Goal: Task Accomplishment & Management: Manage account settings

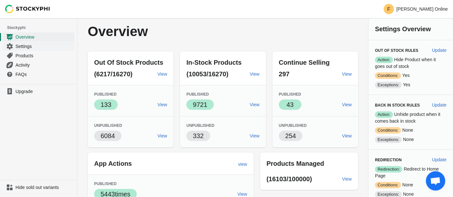
click at [32, 45] on span "Settings" at bounding box center [44, 46] width 58 height 6
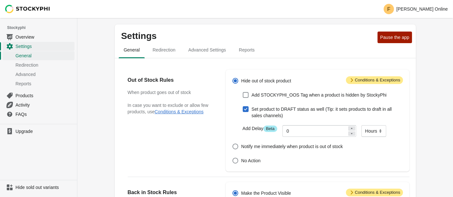
click at [26, 56] on span "General" at bounding box center [44, 55] width 58 height 6
click at [27, 66] on span "Redirection" at bounding box center [44, 65] width 58 height 6
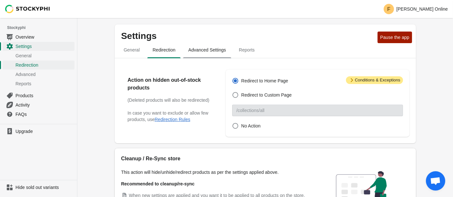
click at [198, 56] on button "Advanced Settings" at bounding box center [207, 50] width 51 height 17
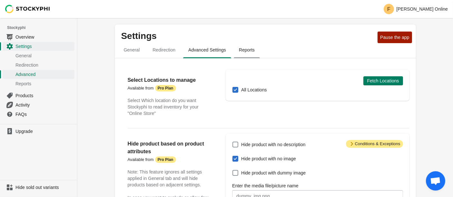
click at [245, 50] on span "Reports" at bounding box center [247, 50] width 26 height 12
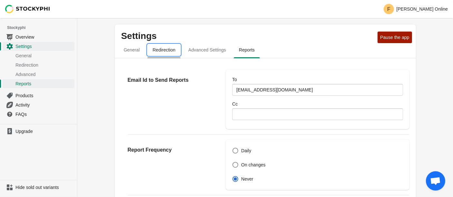
click at [166, 50] on span "Redirection" at bounding box center [163, 50] width 33 height 12
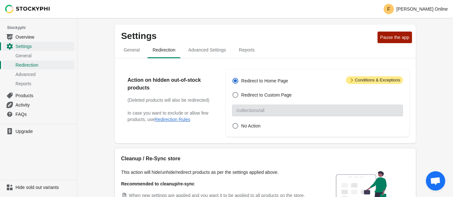
click at [132, 51] on span "General" at bounding box center [132, 50] width 26 height 12
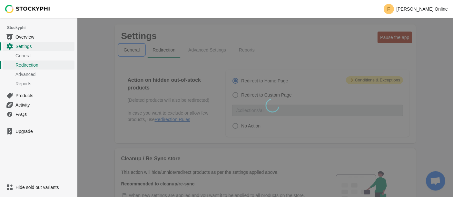
select select "hours"
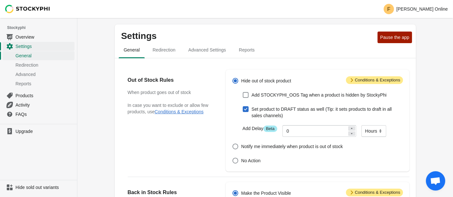
click at [132, 51] on span "General" at bounding box center [132, 50] width 26 height 12
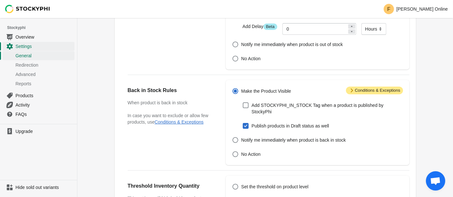
scroll to position [107, 0]
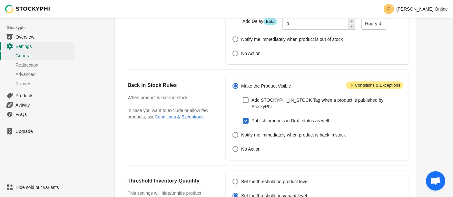
click at [233, 84] on span at bounding box center [235, 86] width 6 height 6
click at [233, 83] on input "Make the Product Visible" at bounding box center [232, 83] width 0 height 0
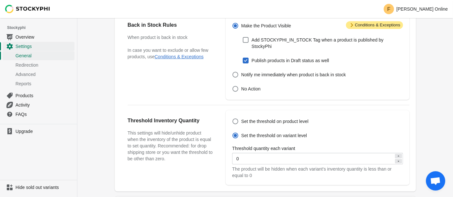
scroll to position [179, 0]
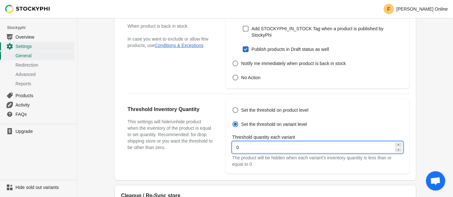
click at [397, 143] on icon at bounding box center [398, 145] width 4 height 4
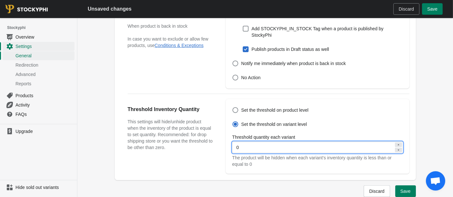
click at [397, 148] on icon at bounding box center [398, 150] width 4 height 4
click at [398, 143] on icon at bounding box center [398, 145] width 4 height 4
type input "1"
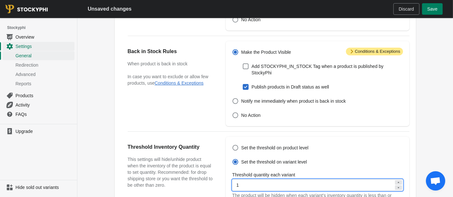
scroll to position [143, 0]
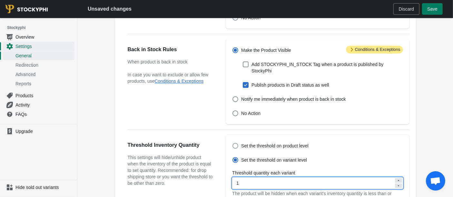
click at [237, 143] on span at bounding box center [235, 146] width 6 height 6
click at [233, 143] on input "Set the threshold on product level" at bounding box center [232, 143] width 0 height 0
radio input "true"
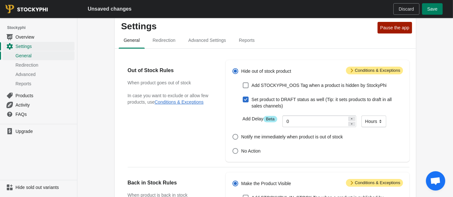
scroll to position [0, 0]
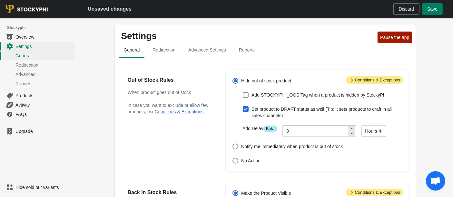
click at [358, 79] on span "Attention Conditions & Exceptions" at bounding box center [374, 80] width 57 height 8
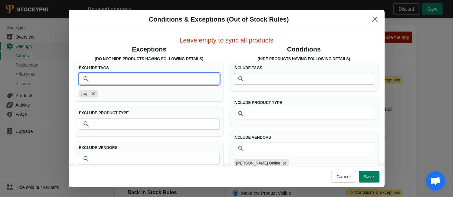
click at [148, 80] on input "Tags" at bounding box center [156, 79] width 128 height 12
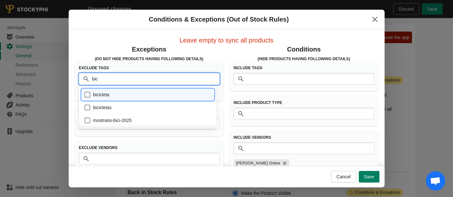
type input "bici"
click at [87, 119] on div "mostrario-bici-2025" at bounding box center [148, 120] width 128 height 9
checkbox input "true"
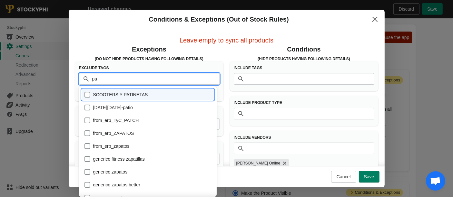
type input "p"
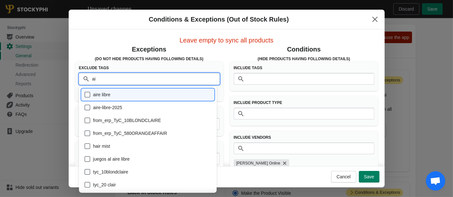
type input "air"
click at [101, 112] on div "aire-libre-2025" at bounding box center [148, 107] width 128 height 9
checkbox input "true"
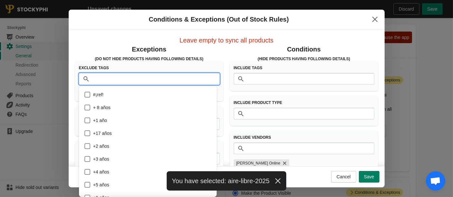
scroll to position [7191, 0]
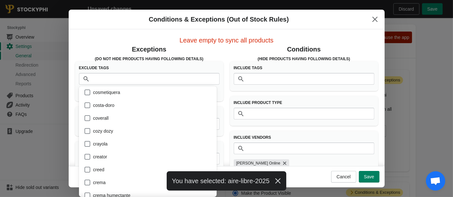
click at [109, 58] on h3 "(Do Not Hide products having following details)" at bounding box center [149, 58] width 148 height 5
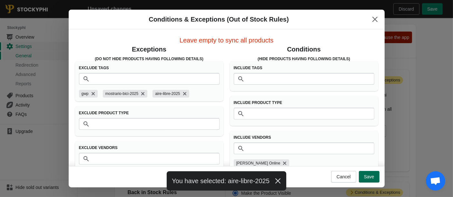
click at [372, 179] on span "Save" at bounding box center [369, 176] width 10 height 5
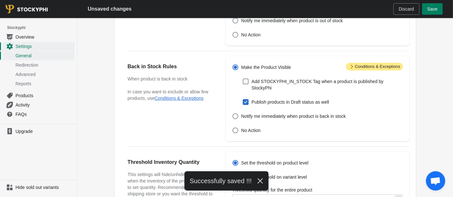
scroll to position [0, 0]
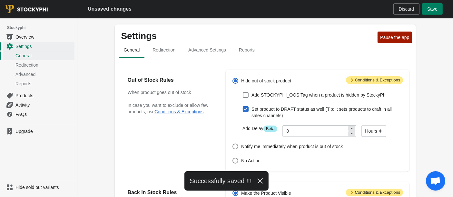
click at [361, 82] on span "Attention Conditions & Exceptions" at bounding box center [374, 80] width 57 height 8
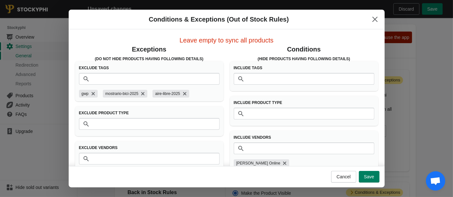
scroll to position [11, 0]
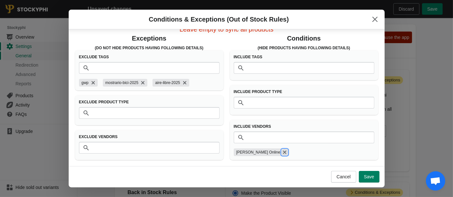
click at [281, 150] on icon "Remove Felix Online" at bounding box center [284, 152] width 6 height 6
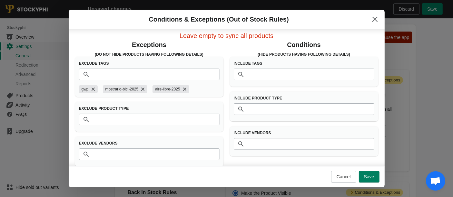
scroll to position [0, 0]
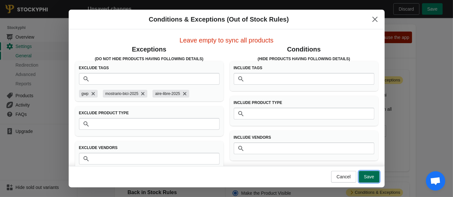
click at [365, 176] on span "Save" at bounding box center [369, 176] width 10 height 5
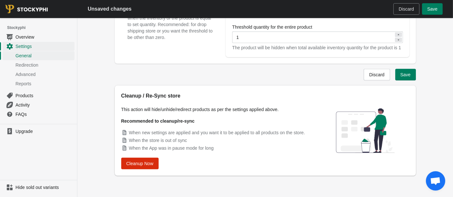
scroll to position [289, 0]
click at [153, 168] on button "Cleanup Now" at bounding box center [139, 163] width 37 height 12
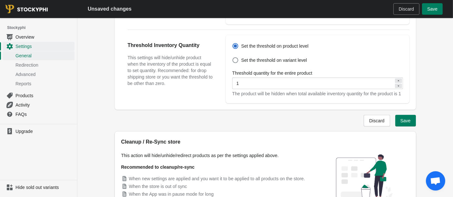
scroll to position [218, 0]
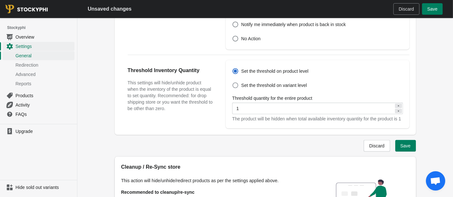
click at [237, 82] on span at bounding box center [235, 85] width 6 height 6
click at [233, 82] on input "Set the threshold on variant level" at bounding box center [232, 82] width 0 height 0
radio input "true"
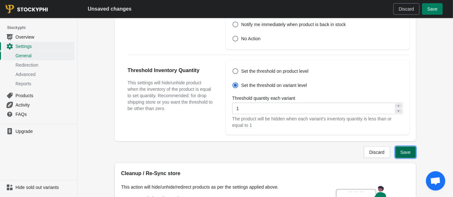
click at [412, 147] on button "Save" at bounding box center [405, 153] width 21 height 12
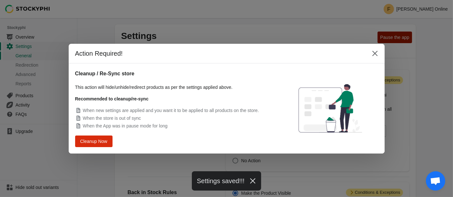
scroll to position [0, 0]
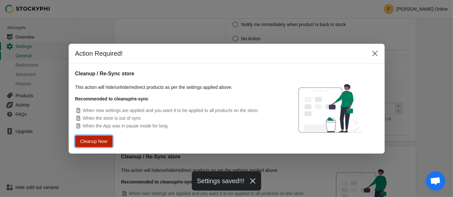
click at [91, 142] on span "Cleanup Now" at bounding box center [93, 141] width 27 height 5
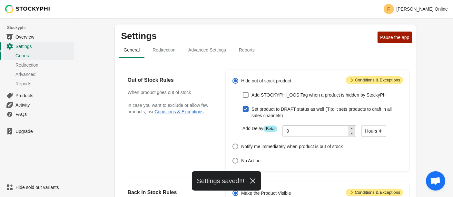
scroll to position [218, 0]
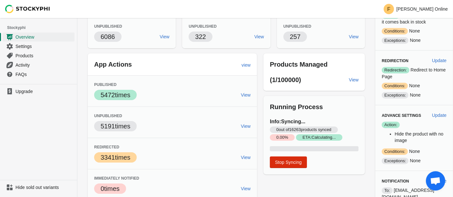
scroll to position [108, 0]
